Goal: Information Seeking & Learning: Learn about a topic

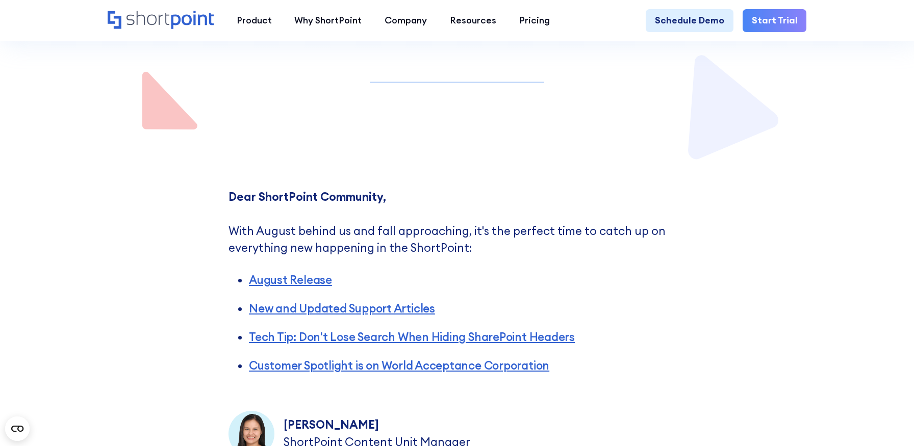
scroll to position [281, 0]
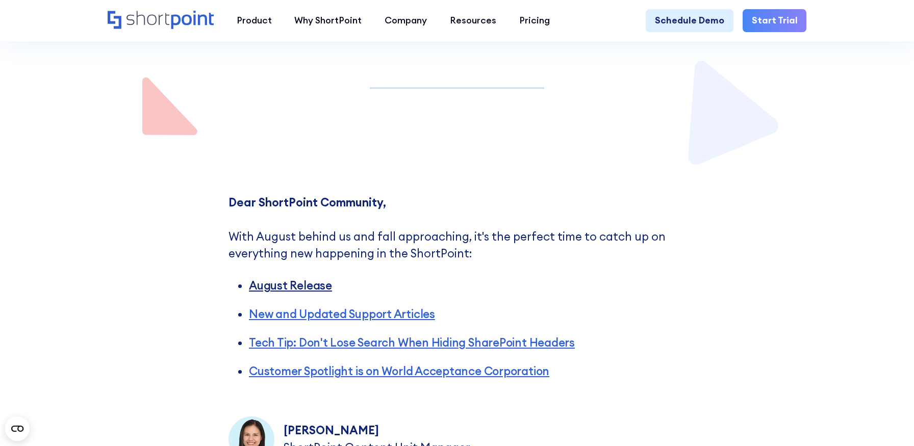
click at [279, 281] on link "August Release" at bounding box center [290, 285] width 83 height 14
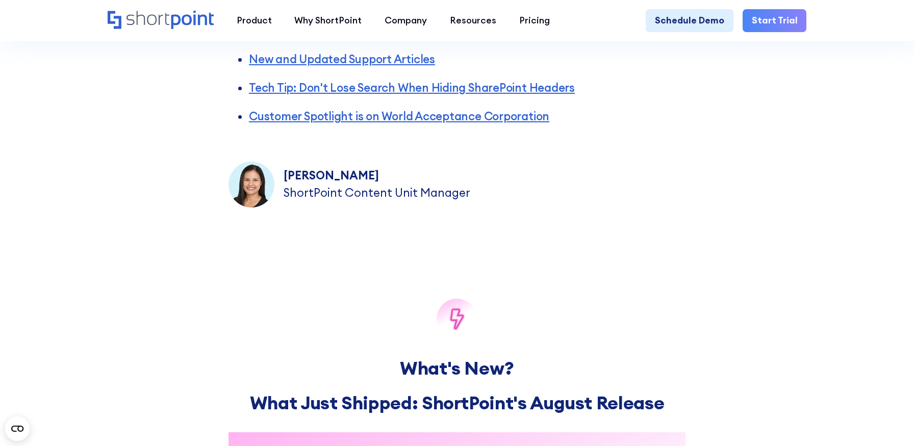
scroll to position [445, 0]
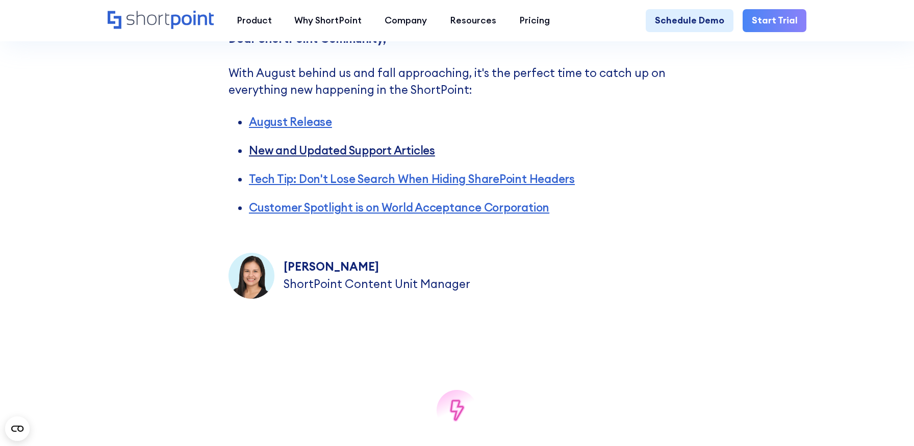
click at [290, 156] on link "New and Updated Support Articles" at bounding box center [342, 150] width 186 height 14
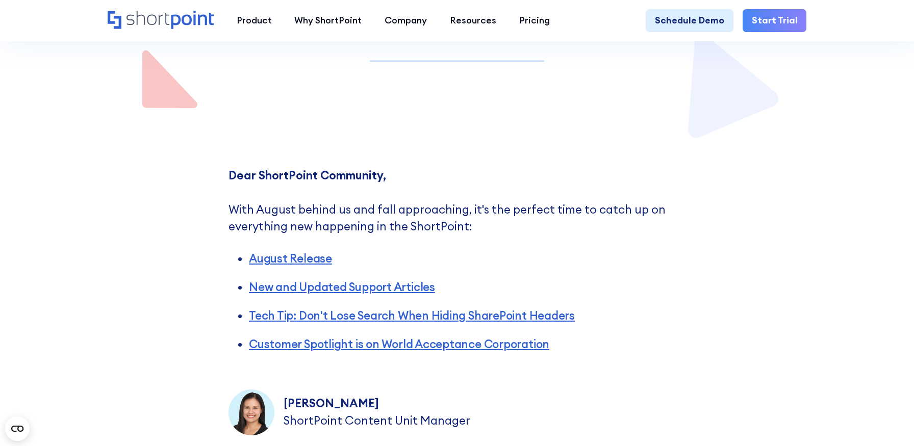
scroll to position [329, 0]
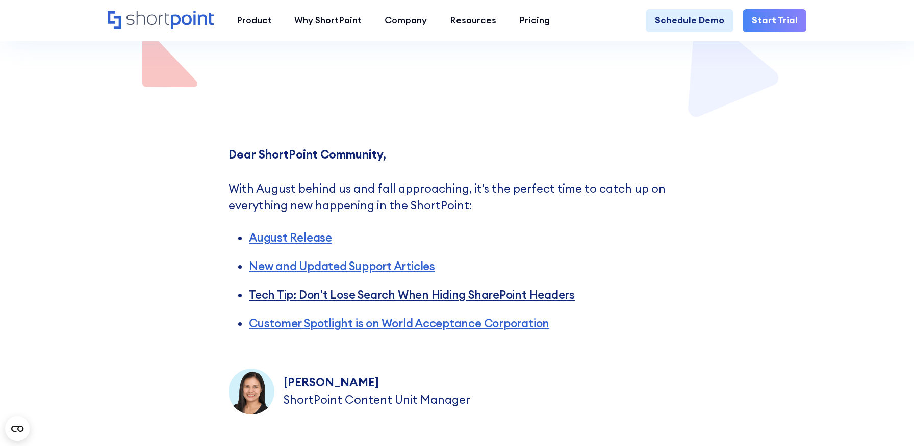
click at [302, 299] on link "Tech Tip: Don't Lose Search When Hiding SharePoint Headers" at bounding box center [412, 295] width 326 height 14
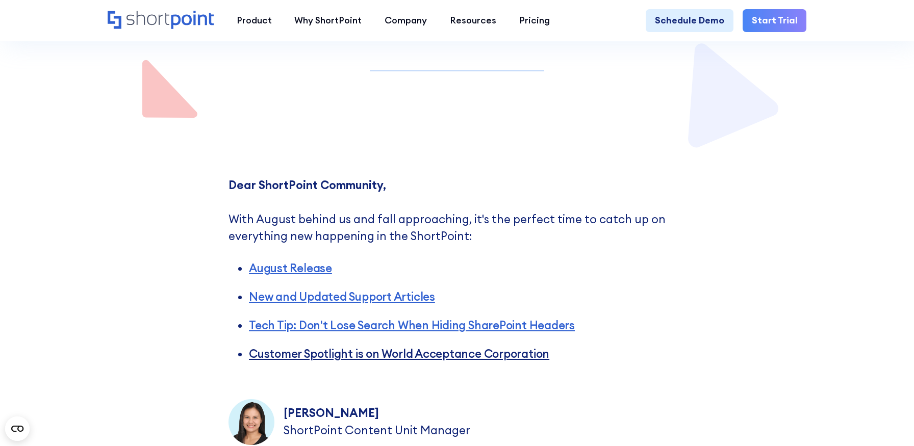
click at [333, 354] on link "Customer Spotlight is on World Acceptance Corporation" at bounding box center [399, 354] width 300 height 14
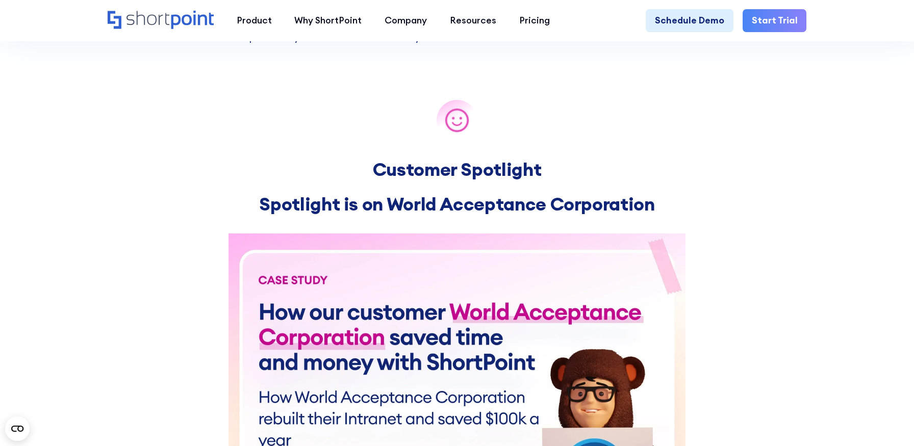
scroll to position [3311, 0]
click at [436, 309] on img at bounding box center [456, 375] width 457 height 285
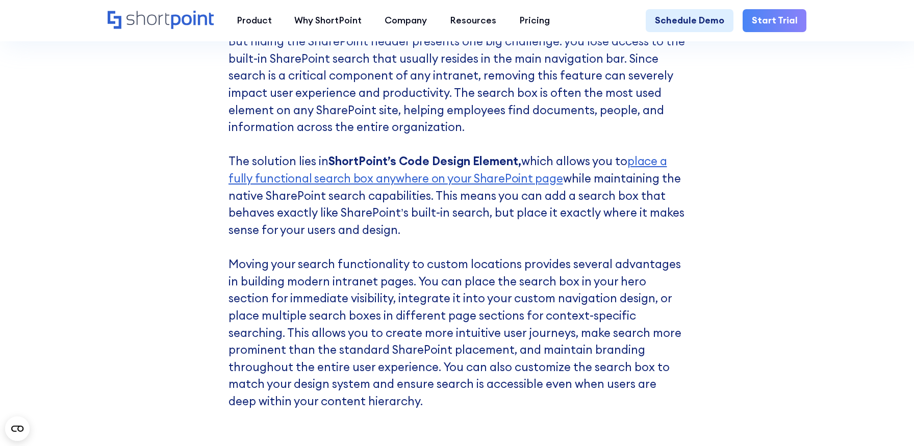
scroll to position [2921, 0]
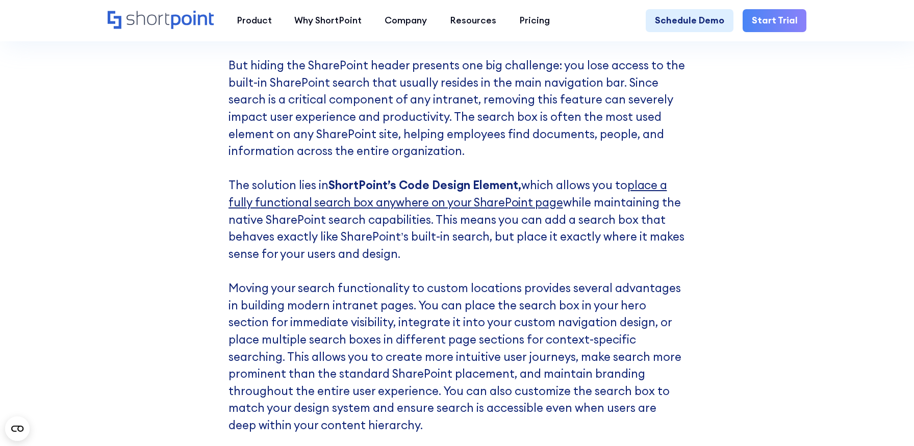
click at [429, 200] on link "place a fully functional search box anywhere on your SharePoint page" at bounding box center [447, 194] width 438 height 32
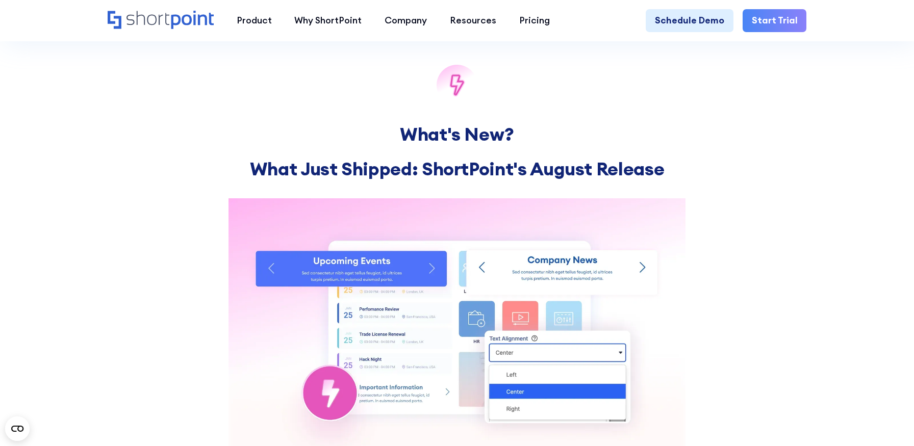
scroll to position [766, 0]
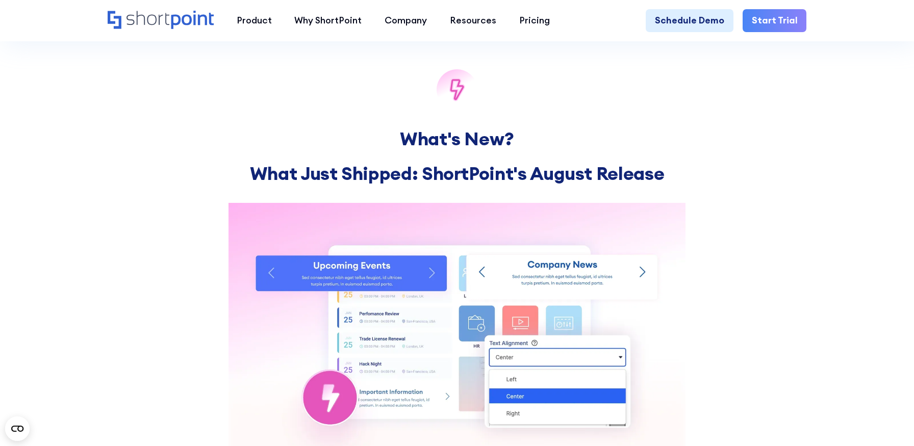
click at [314, 255] on img at bounding box center [456, 332] width 457 height 259
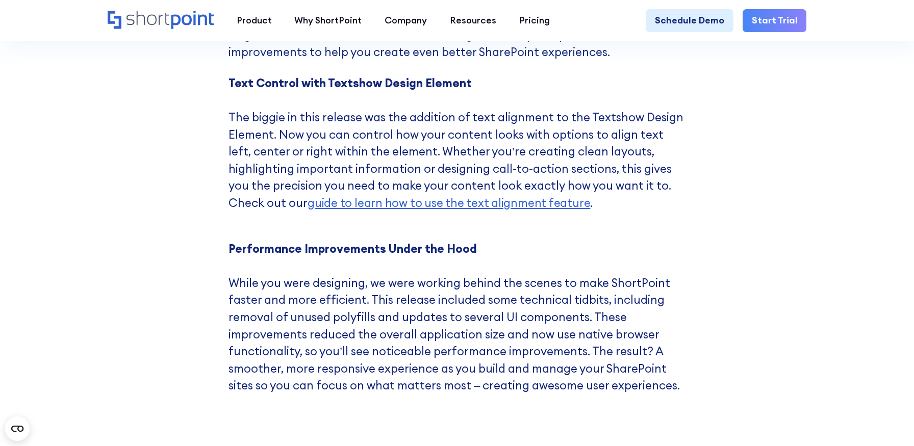
scroll to position [1229, 0]
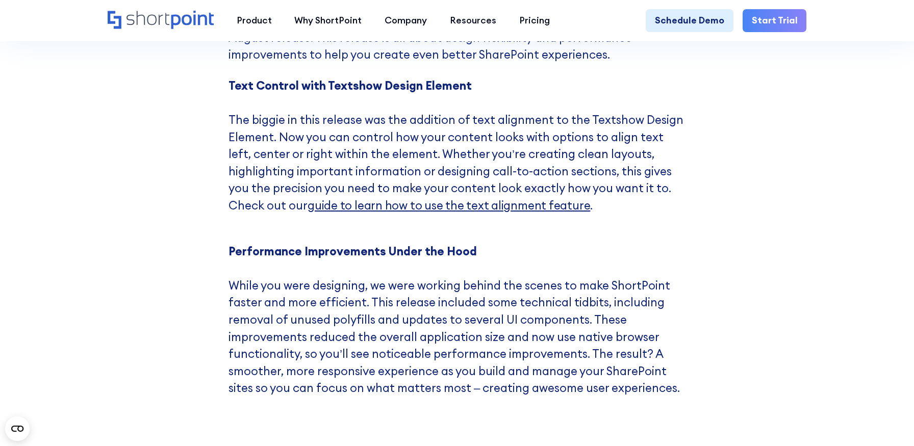
click at [335, 207] on span "guide to learn how to use the text alignment feature" at bounding box center [448, 205] width 283 height 14
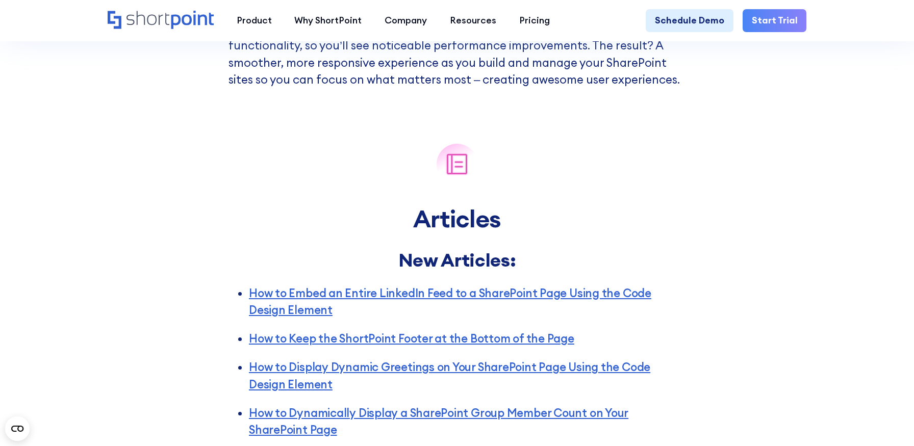
click at [515, 220] on h2 "Articles" at bounding box center [456, 219] width 457 height 34
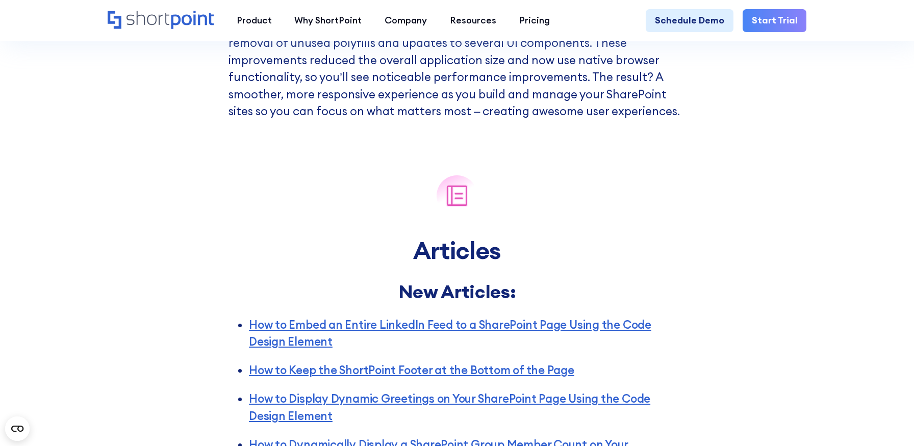
scroll to position [1476, 0]
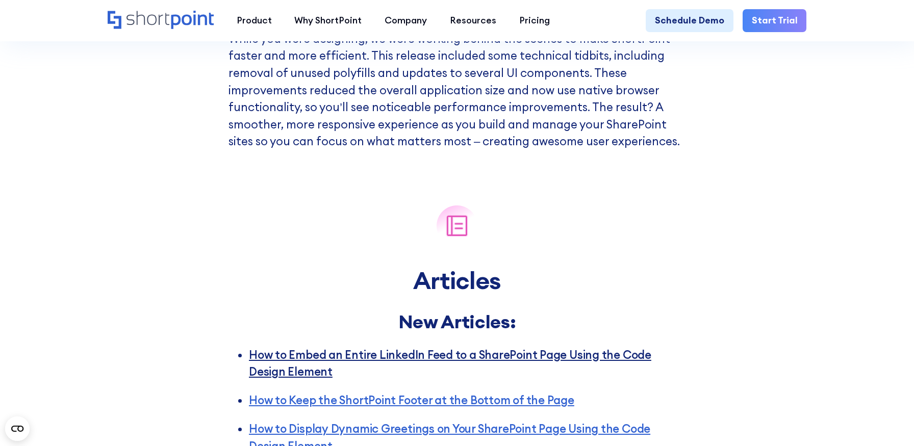
click at [432, 354] on link "How to Embed an Entire LinkedIn Feed to a SharePoint Page Using the Code Design…" at bounding box center [450, 364] width 402 height 32
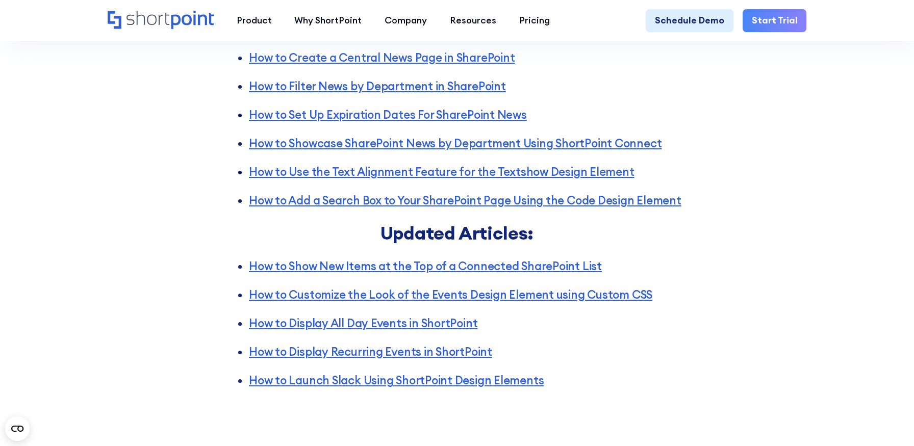
scroll to position [2038, 0]
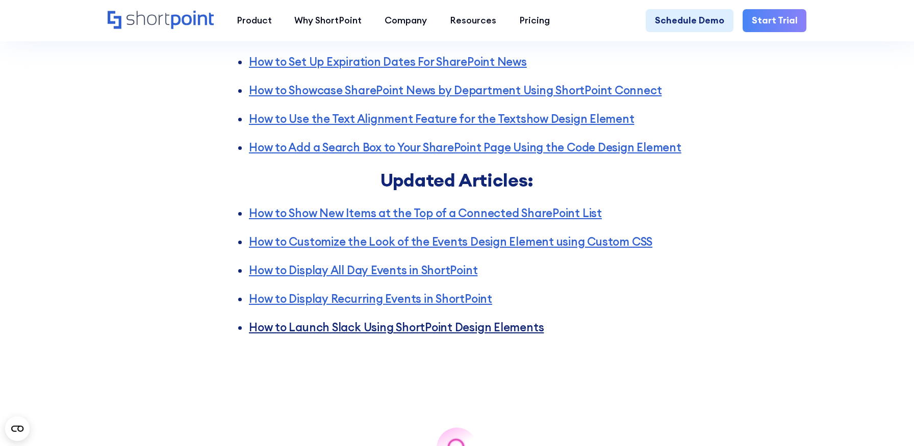
click at [453, 326] on link "How to Launch Slack Using ShortPoint Design Elements" at bounding box center [396, 327] width 295 height 14
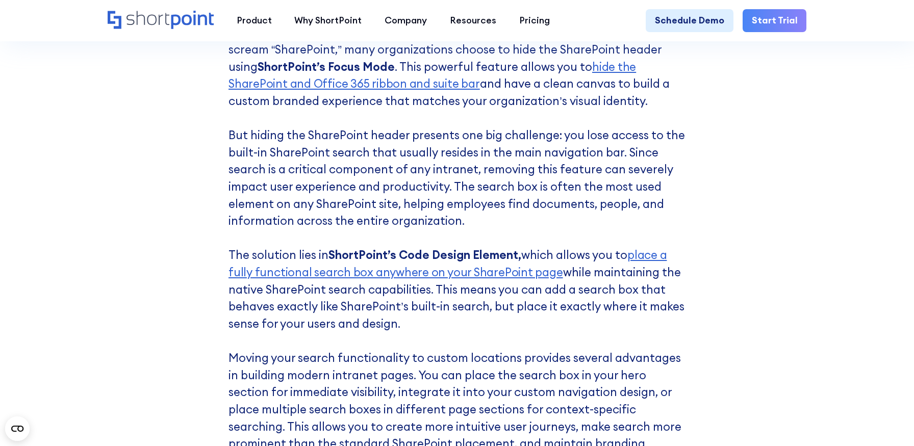
scroll to position [2852, 0]
click at [622, 65] on link "hide the SharePoint and Office 365 ribbon and suite bar" at bounding box center [431, 75] width 407 height 32
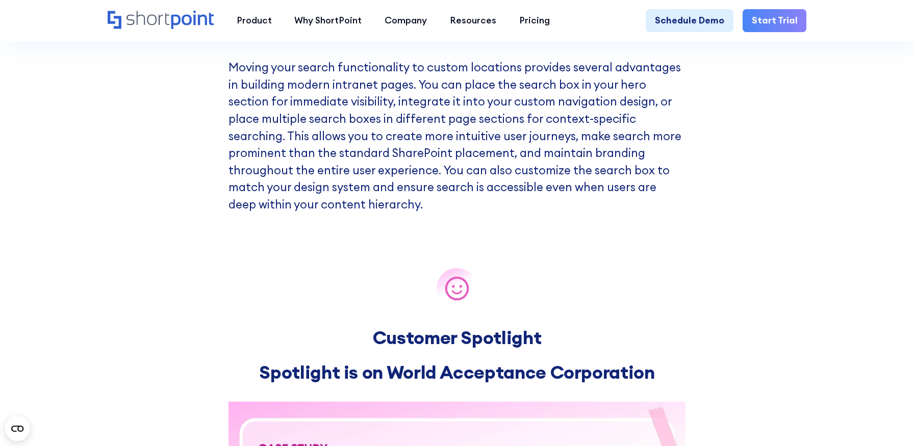
scroll to position [3004, 0]
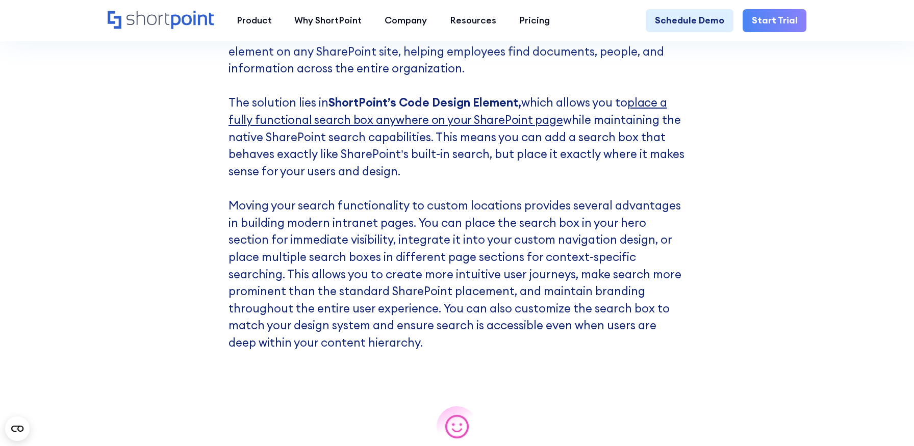
click at [643, 108] on link "place a fully functional search box anywhere on your SharePoint page" at bounding box center [447, 111] width 438 height 32
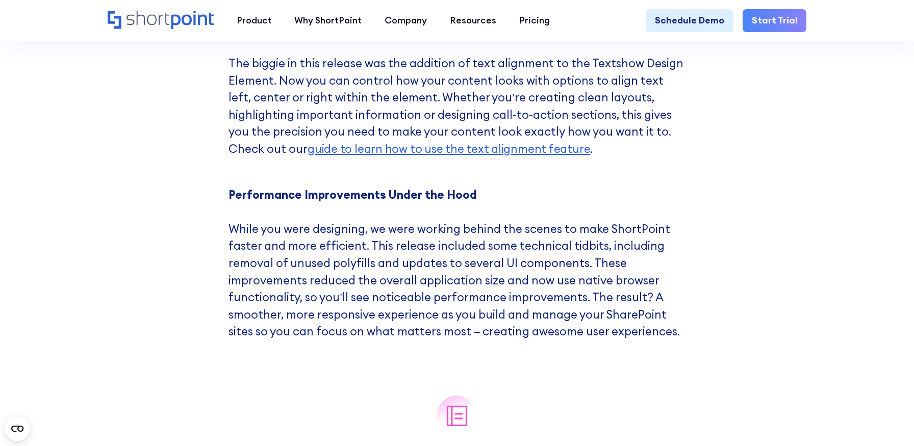
scroll to position [1265, 0]
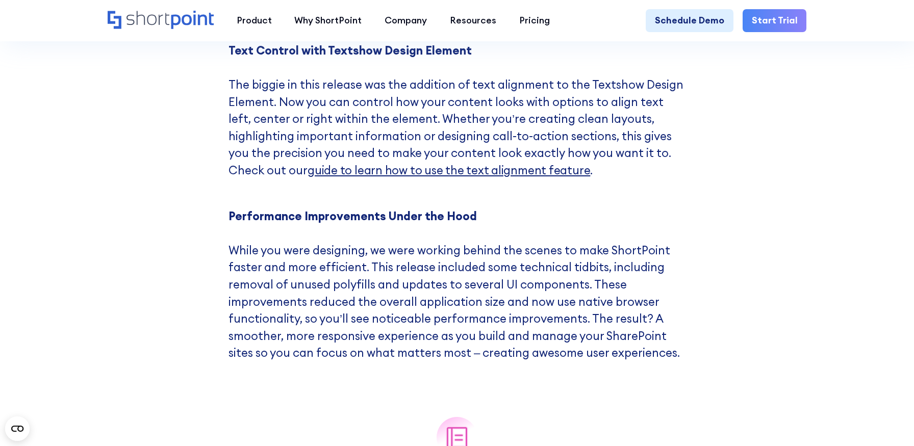
click at [496, 168] on span "guide to learn how to use the text alignment feature" at bounding box center [448, 170] width 283 height 14
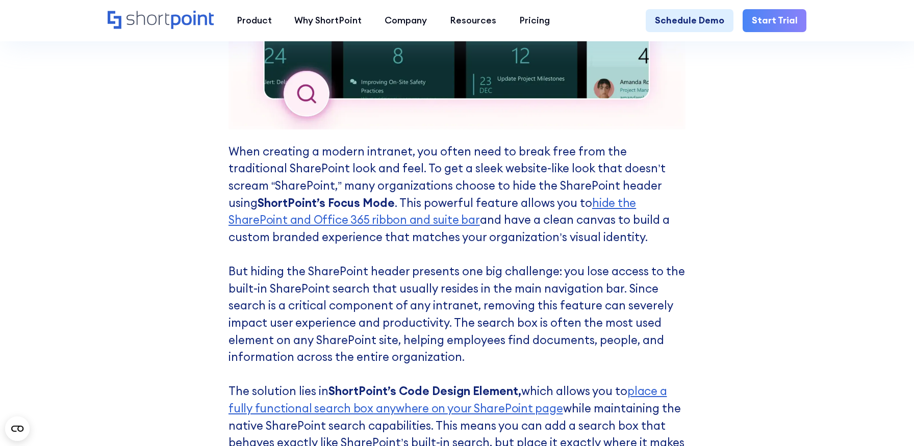
scroll to position [2747, 0]
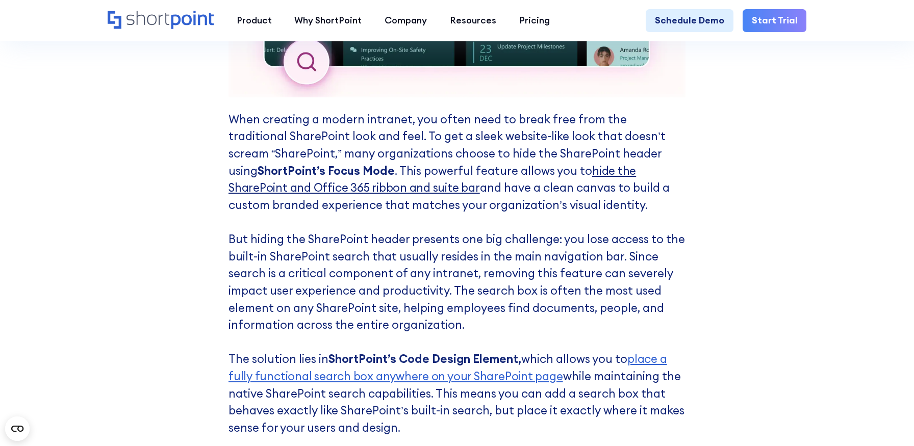
click at [582, 167] on link "hide the SharePoint and Office 365 ribbon and suite bar" at bounding box center [431, 180] width 407 height 32
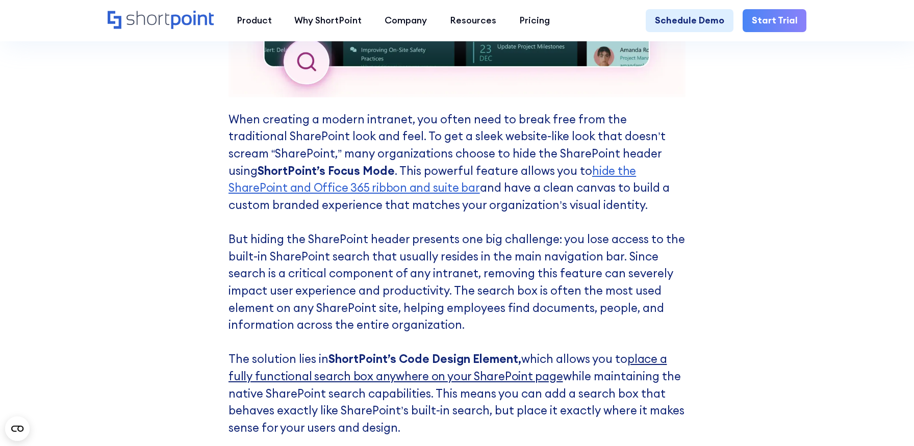
click at [630, 356] on link "place a fully functional search box anywhere on your SharePoint page" at bounding box center [447, 368] width 438 height 32
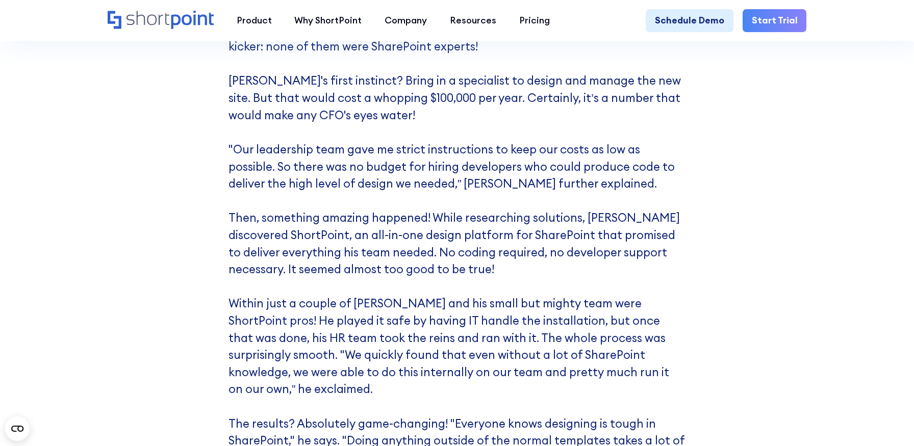
scroll to position [4183, 0]
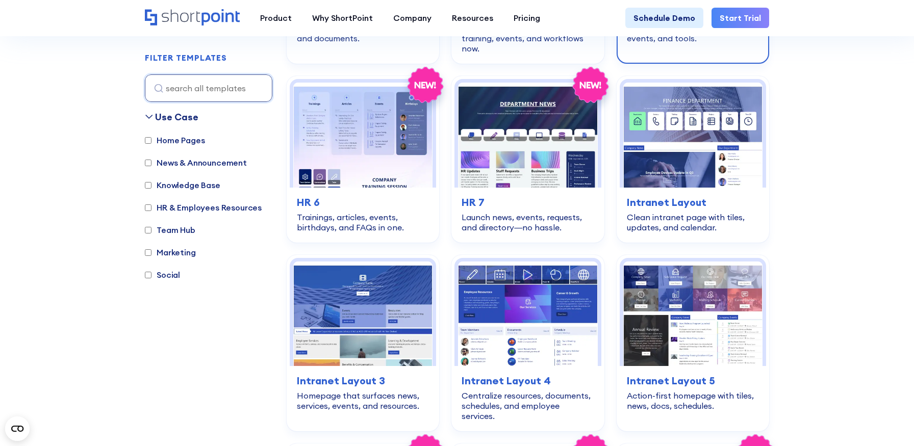
scroll to position [656, 0]
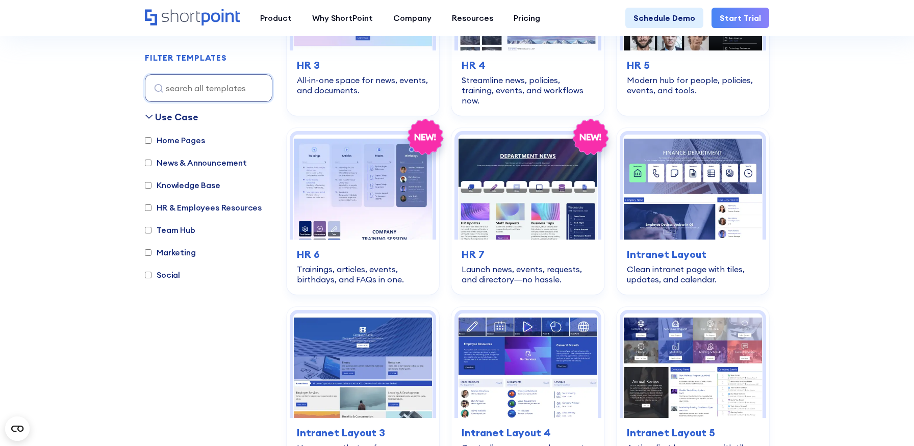
scroll to position [648, 0]
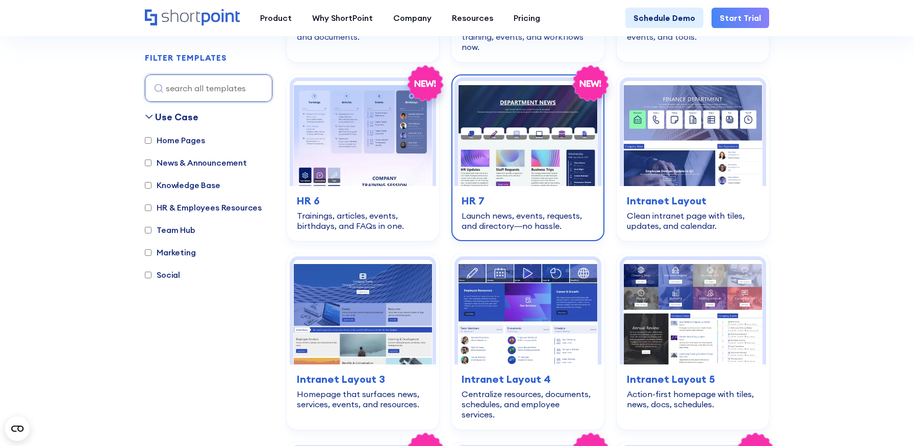
click at [538, 197] on h3 "HR 7" at bounding box center [528, 200] width 132 height 15
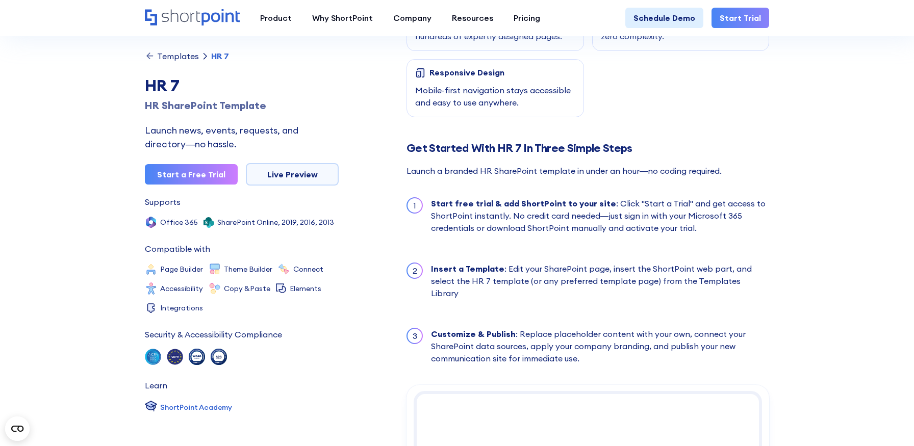
scroll to position [839, 0]
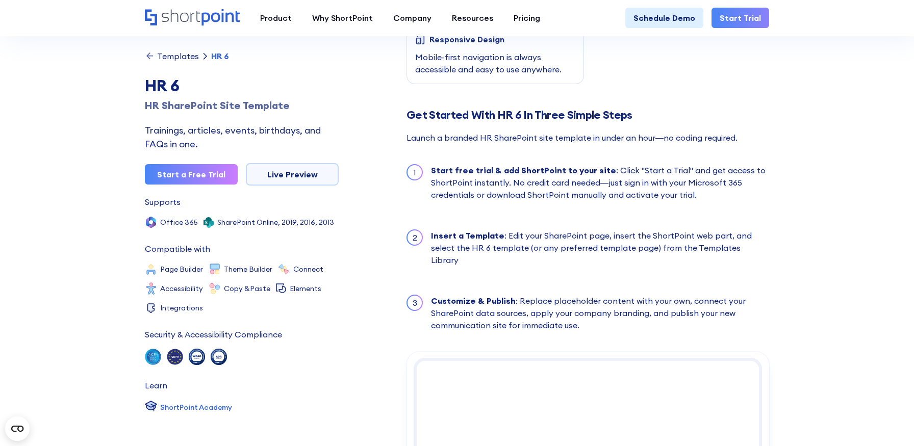
scroll to position [870, 0]
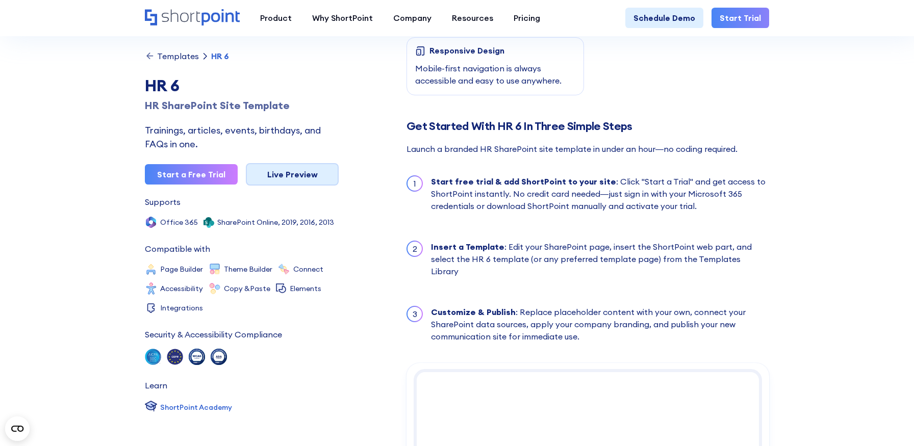
click at [313, 172] on link "Live Preview" at bounding box center [292, 174] width 93 height 22
